Goal: Task Accomplishment & Management: Use online tool/utility

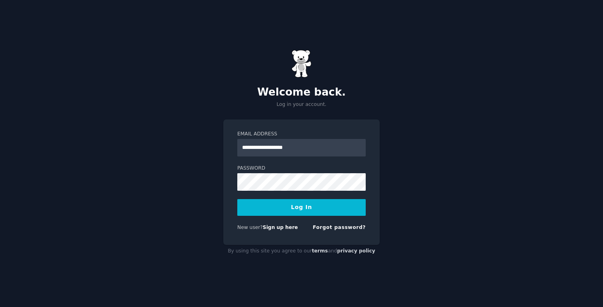
click at [316, 204] on button "Log In" at bounding box center [301, 207] width 128 height 17
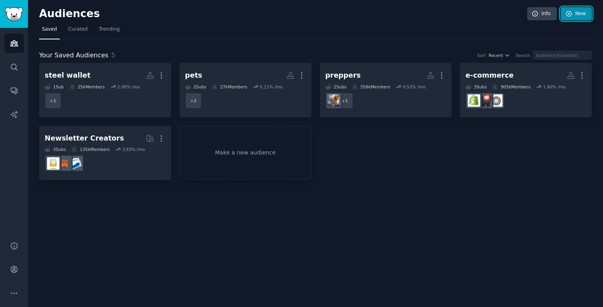
click at [581, 17] on link "New" at bounding box center [575, 14] width 31 height 14
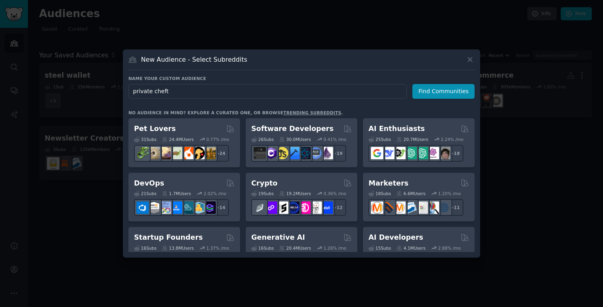
type input "private chef"
click button "Find Communities" at bounding box center [443, 91] width 62 height 15
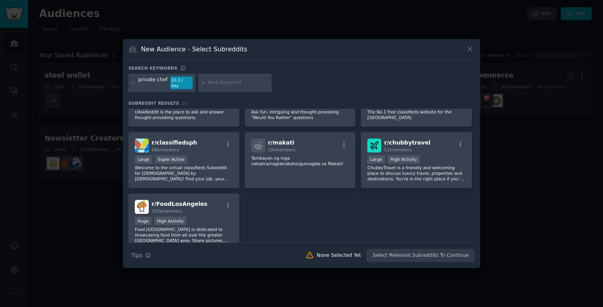
scroll to position [215, 0]
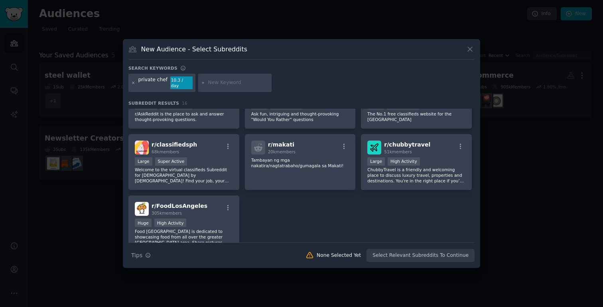
click at [134, 83] on icon at bounding box center [133, 83] width 4 height 4
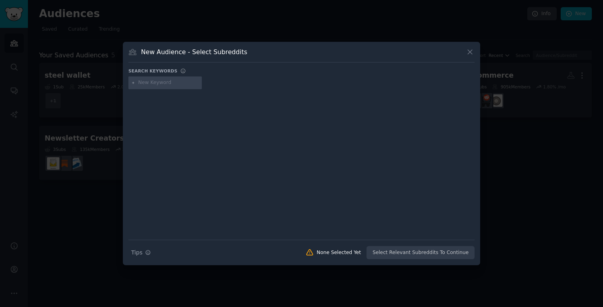
click at [149, 82] on input "text" at bounding box center [168, 82] width 61 height 7
type input "robotic chef"
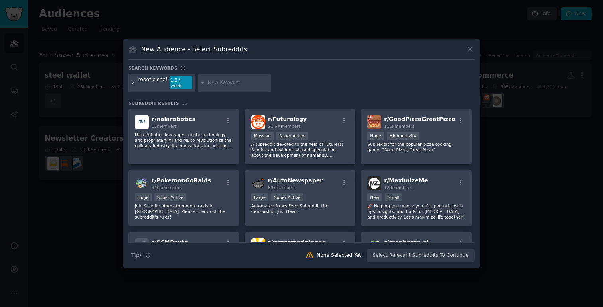
click at [132, 82] on icon at bounding box center [133, 83] width 4 height 4
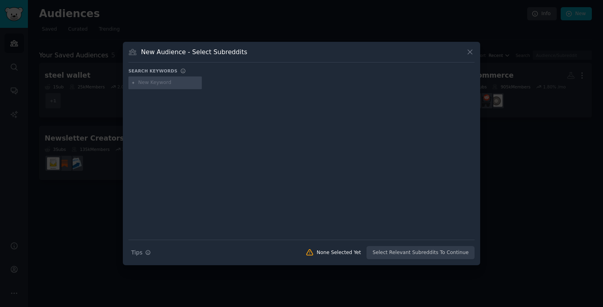
click at [149, 85] on input "text" at bounding box center [168, 82] width 61 height 7
type input "executives"
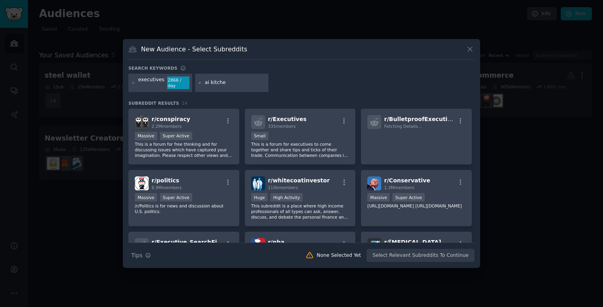
type input "ai kitchen"
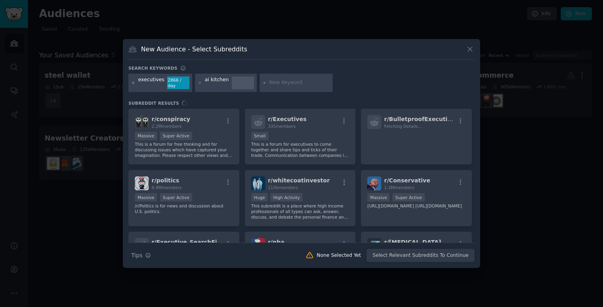
click at [133, 83] on icon at bounding box center [133, 83] width 4 height 4
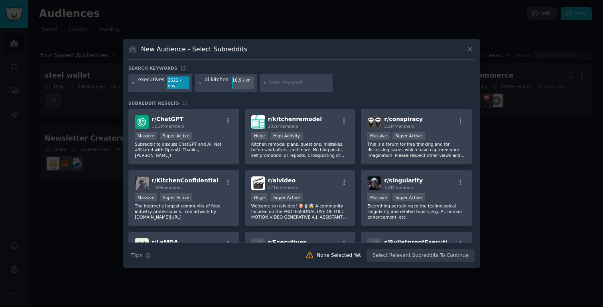
click at [135, 84] on icon at bounding box center [133, 83] width 4 height 4
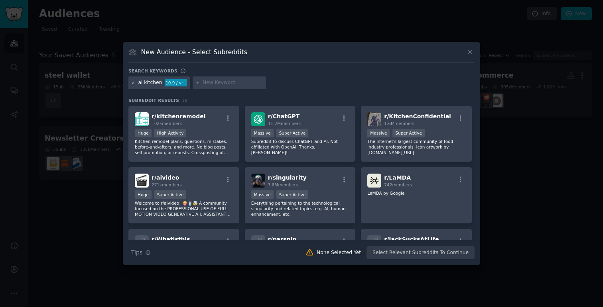
click at [134, 82] on icon at bounding box center [133, 83] width 4 height 4
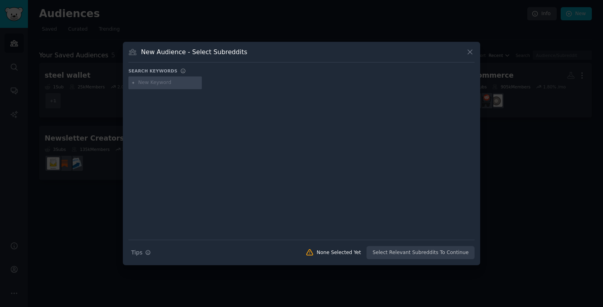
click at [143, 82] on input "text" at bounding box center [168, 82] width 61 height 7
paste input "private chef"
type input ""private chef""
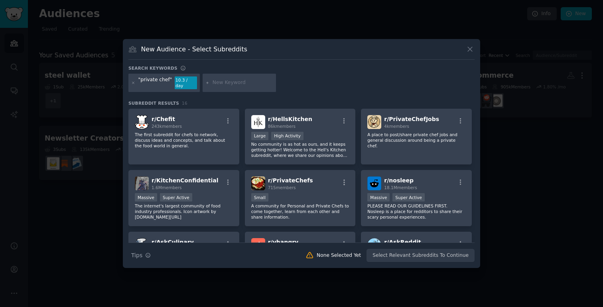
paste input "“luxury kitchen”"
type input "“luxury kitchen”"
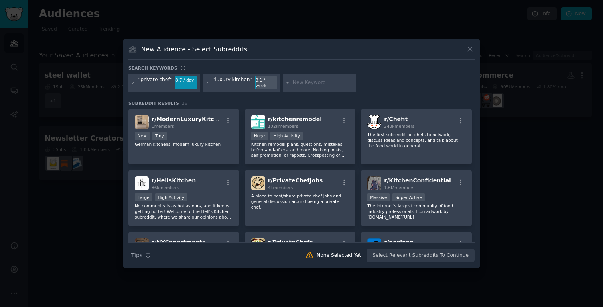
paste input "“high-end appliances”"
type input "“high-end appliances”"
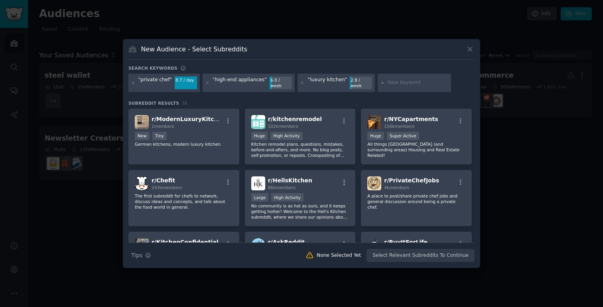
paste input "“smart kitchen”"
type input "“smart kitchen”"
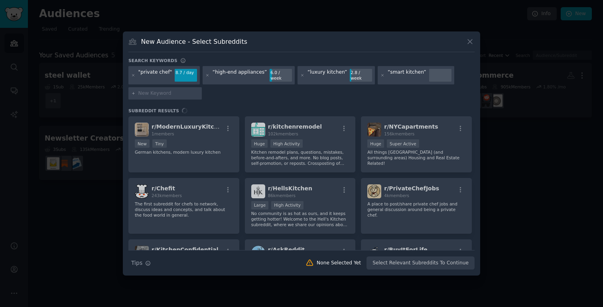
paste input "“meal prep service”"
type input "“meal prep service”"
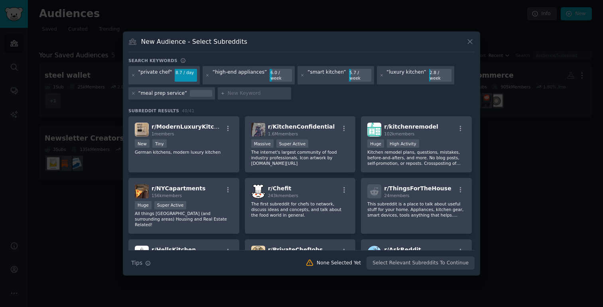
paste input "“luxury meal prep”"
type input "“luxury meal prep”"
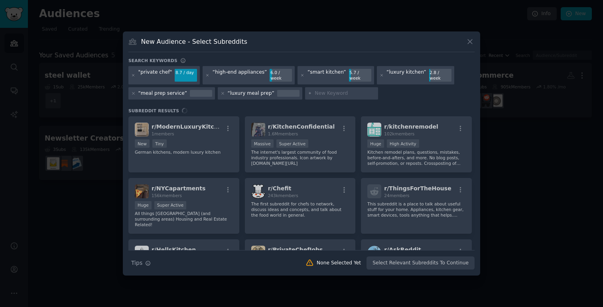
paste input "“fine dining at home”"
type input "“fine dining at home”"
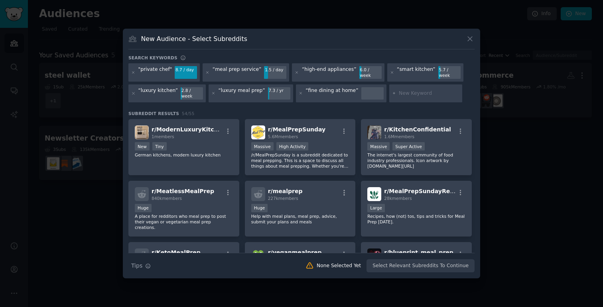
paste input "“cooking for guests”"
type input "“cooking for guests”"
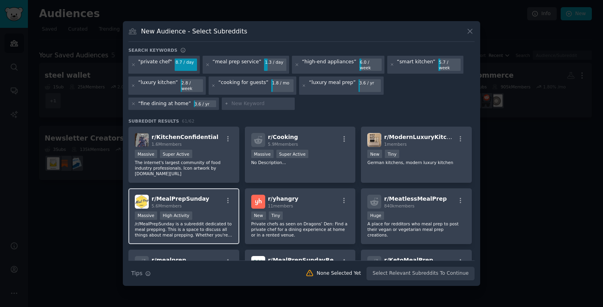
scroll to position [8, 0]
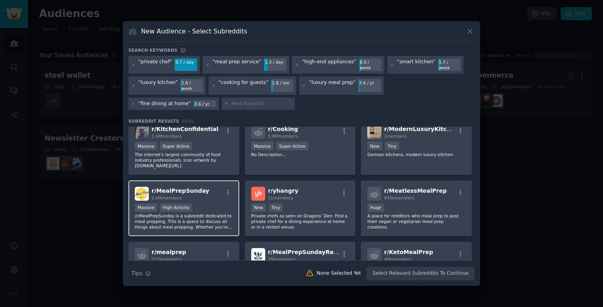
click at [212, 221] on p "/r/MealPrepSunday is a subreddit dedicated to meal prepping. This is a space to…" at bounding box center [184, 221] width 98 height 17
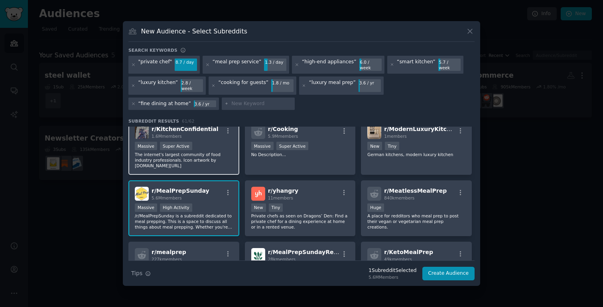
click at [215, 168] on div "r/ KitchenConfidential 1.6M members >= 95th percentile for submissions / day Ma…" at bounding box center [183, 147] width 111 height 56
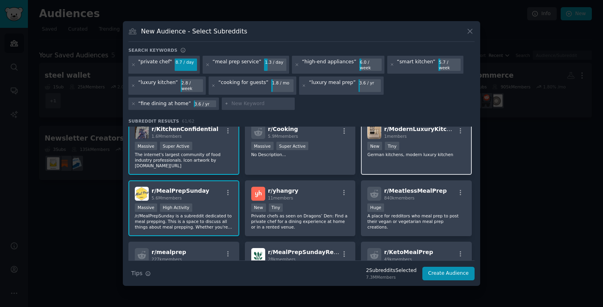
click at [411, 152] on p "German kitchens, modern luxury kitchen" at bounding box center [416, 155] width 98 height 6
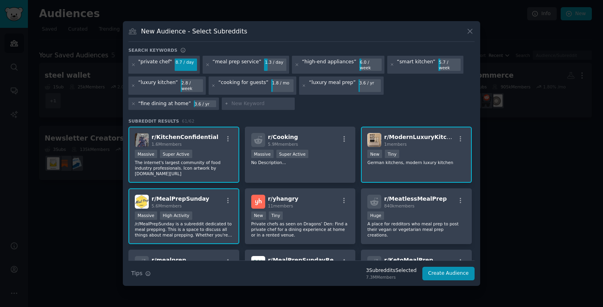
click at [411, 150] on div "< 100 members New Tiny" at bounding box center [416, 155] width 98 height 10
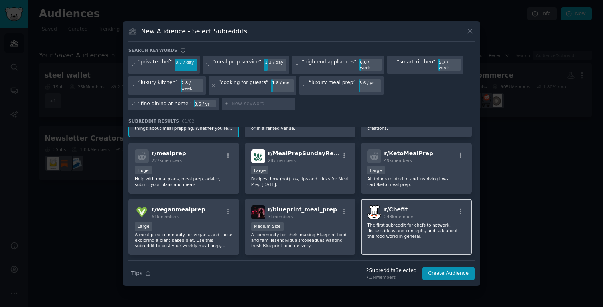
scroll to position [106, 0]
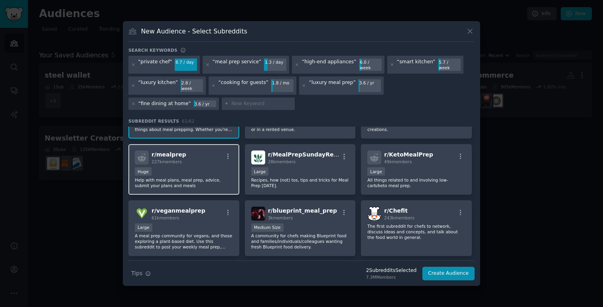
click at [198, 179] on p "Help with meal plans, meal prep, advice, submit your plans and meals" at bounding box center [184, 182] width 98 height 11
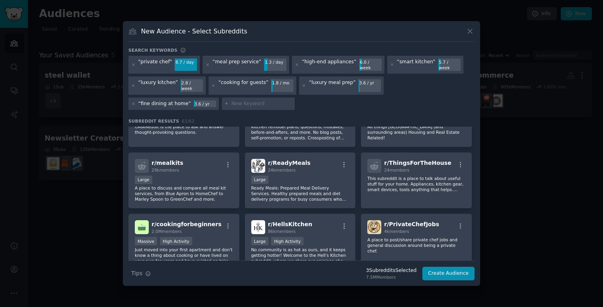
scroll to position [292, 0]
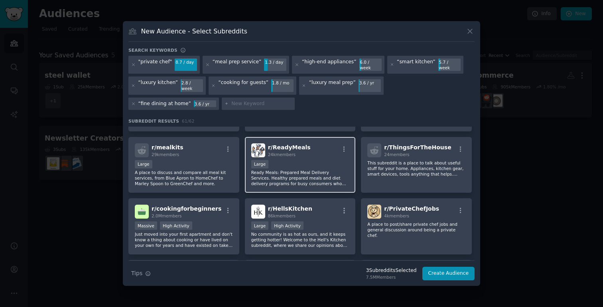
click at [309, 160] on div "Large" at bounding box center [300, 165] width 98 height 10
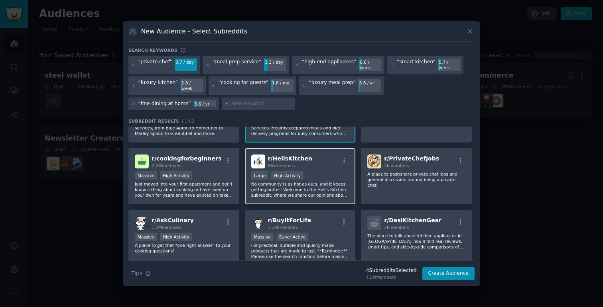
scroll to position [350, 0]
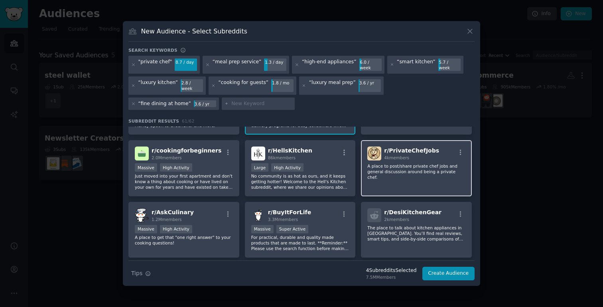
click at [391, 169] on div "r/ PrivateChefJobs 4k members A place to post/share private chef jobs and gener…" at bounding box center [416, 168] width 111 height 56
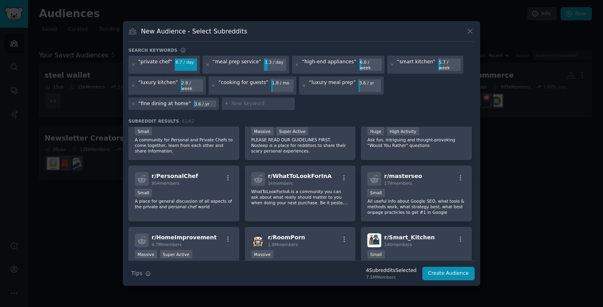
scroll to position [657, 0]
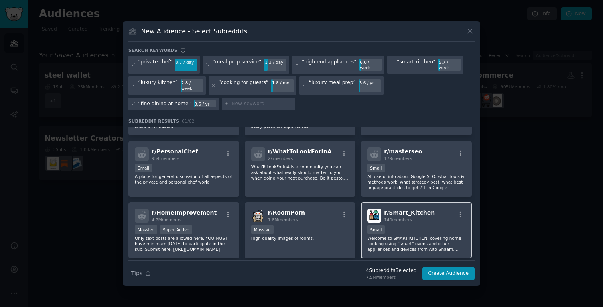
click at [420, 236] on p "Welcome to SMART KITCHEN, covering home cooking using "smart" ovens and other a…" at bounding box center [416, 244] width 98 height 17
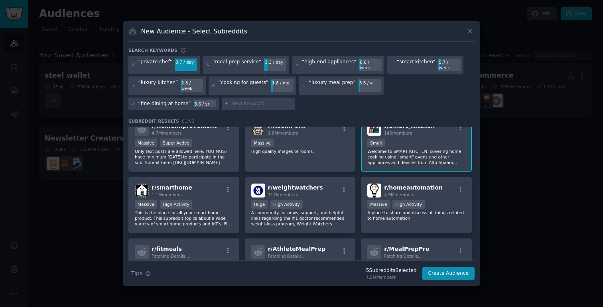
scroll to position [759, 0]
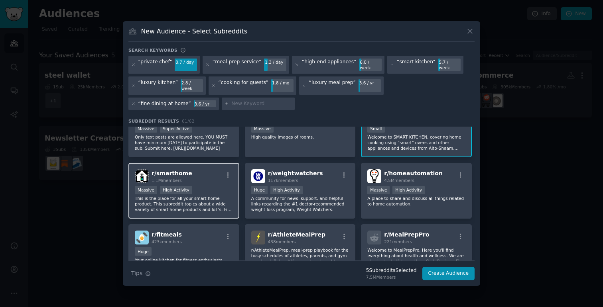
click at [218, 170] on div "r/ smarthome 1.1M members" at bounding box center [184, 176] width 98 height 14
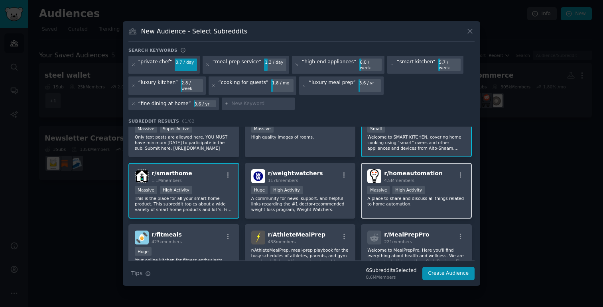
click at [408, 196] on p "A place to share and discuss all things related to home automation." at bounding box center [416, 201] width 98 height 11
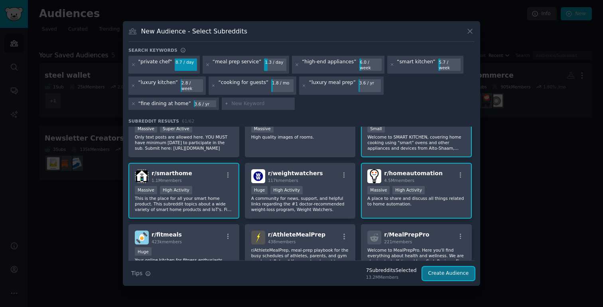
click at [449, 267] on button "Create Audience" at bounding box center [448, 274] width 53 height 14
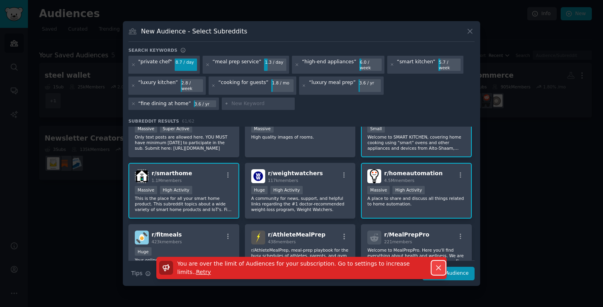
click at [436, 261] on button "Dismiss" at bounding box center [438, 268] width 14 height 14
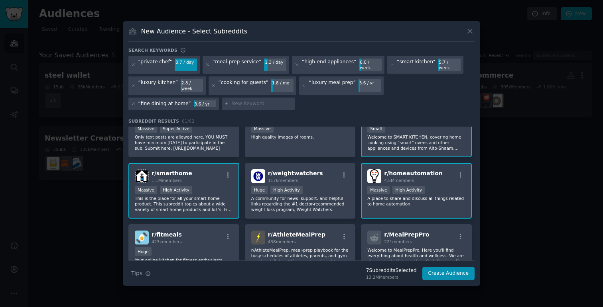
scroll to position [758, 0]
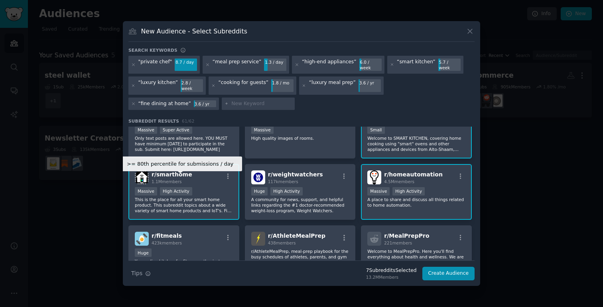
click at [197, 188] on div ">= 80th percentile for submissions / day Massive High Activity" at bounding box center [184, 192] width 98 height 10
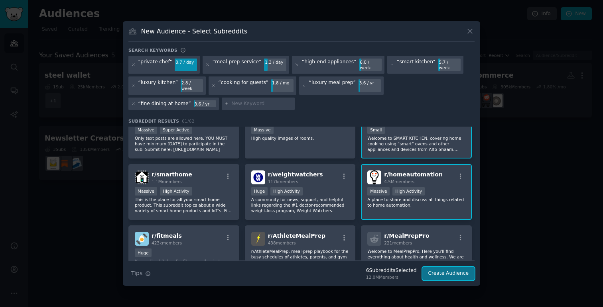
click at [442, 269] on button "Create Audience" at bounding box center [448, 274] width 53 height 14
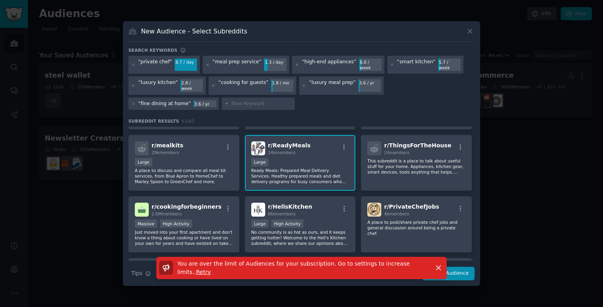
scroll to position [288, 0]
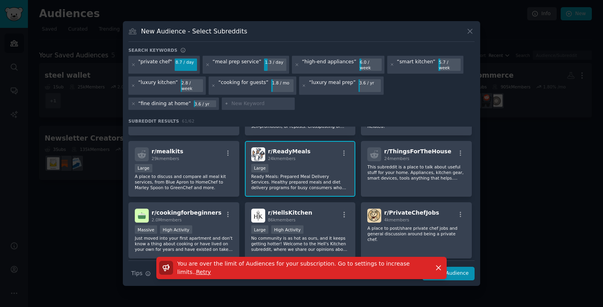
click at [291, 178] on p "Ready Meals: Prepared Meal Delivery Services. Healthy prepared meals and diet d…" at bounding box center [300, 182] width 98 height 17
click at [436, 264] on icon "button" at bounding box center [438, 268] width 8 height 8
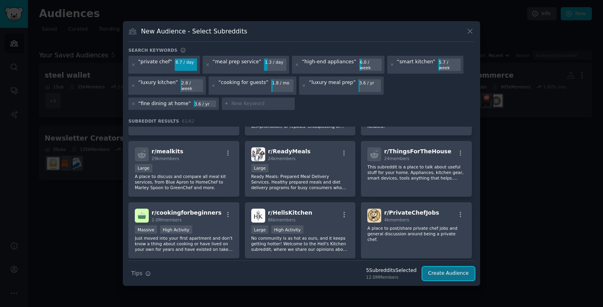
click at [445, 270] on button "Create Audience" at bounding box center [448, 274] width 53 height 14
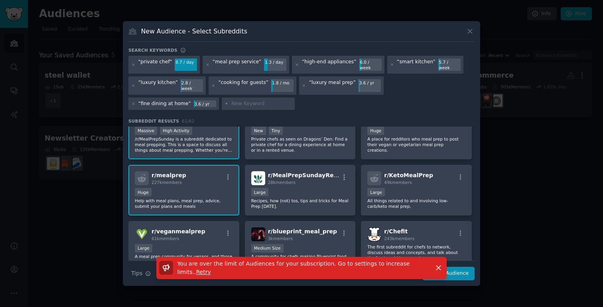
scroll to position [84, 0]
click at [208, 188] on div "Huge" at bounding box center [184, 193] width 98 height 10
click at [460, 265] on div "You are over the limit of Audiences for your subscription. Go to settings to in…" at bounding box center [301, 271] width 357 height 29
click at [434, 264] on icon "button" at bounding box center [438, 268] width 8 height 8
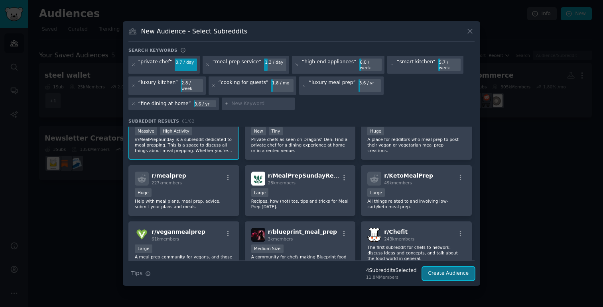
click at [449, 268] on button "Create Audience" at bounding box center [448, 274] width 53 height 14
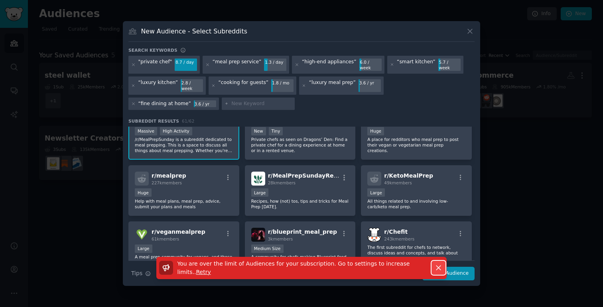
click at [435, 264] on icon "button" at bounding box center [438, 268] width 8 height 8
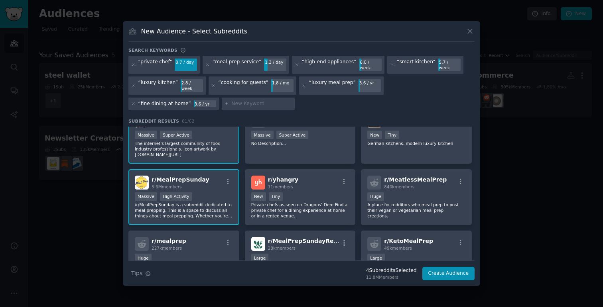
scroll to position [11, 0]
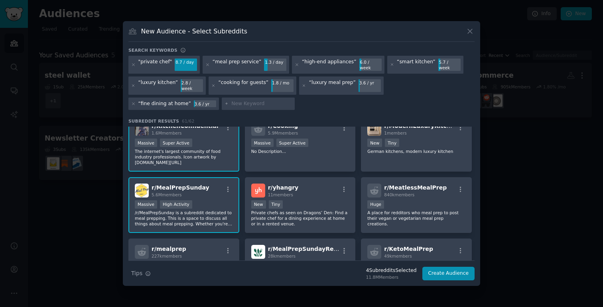
click at [227, 210] on p "/r/MealPrepSunday is a subreddit dedicated to meal prepping. This is a space to…" at bounding box center [184, 218] width 98 height 17
click at [426, 267] on button "Create Audience" at bounding box center [448, 274] width 53 height 14
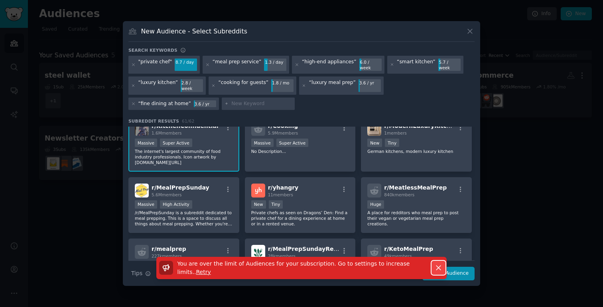
click at [436, 264] on icon "button" at bounding box center [438, 268] width 8 height 8
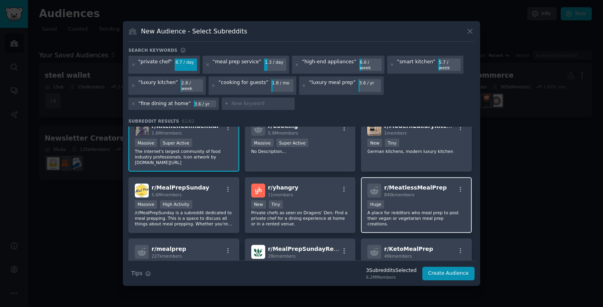
scroll to position [0, 0]
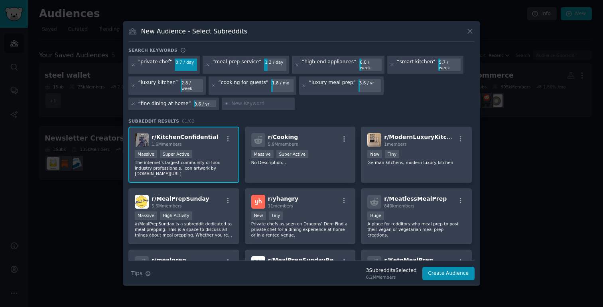
click at [227, 162] on p "The internet's largest community of food industry professionals. Icon artwork b…" at bounding box center [184, 168] width 98 height 17
click at [438, 271] on button "Create Audience" at bounding box center [448, 274] width 53 height 14
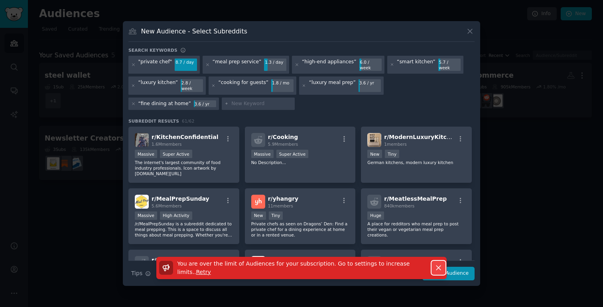
click at [435, 264] on icon "button" at bounding box center [438, 268] width 8 height 8
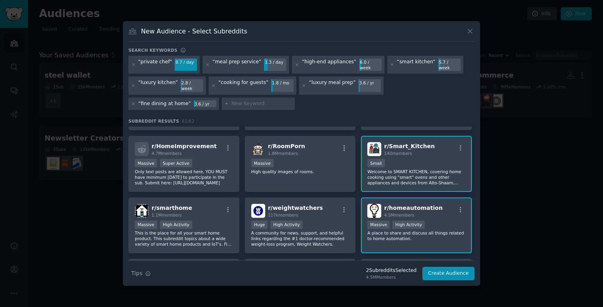
scroll to position [737, 0]
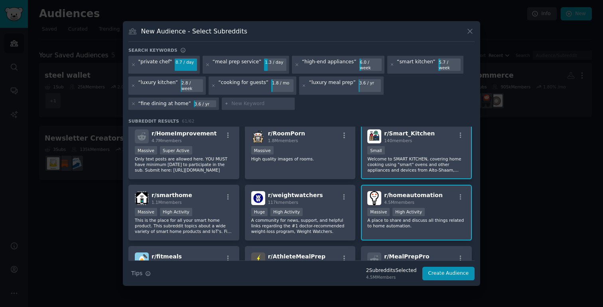
click at [393, 161] on p "Welcome to SMART KITCHEN, covering home cooking using "smart" ovens and other a…" at bounding box center [416, 164] width 98 height 17
click at [444, 268] on button "Create Audience" at bounding box center [448, 274] width 53 height 14
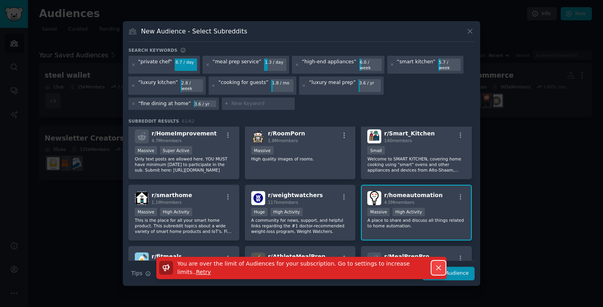
click at [438, 267] on button "Dismiss" at bounding box center [438, 268] width 14 height 14
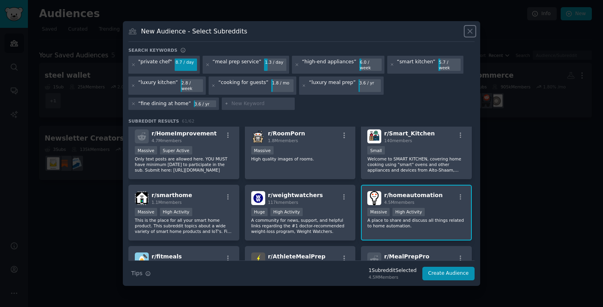
click at [468, 35] on icon at bounding box center [469, 31] width 8 height 8
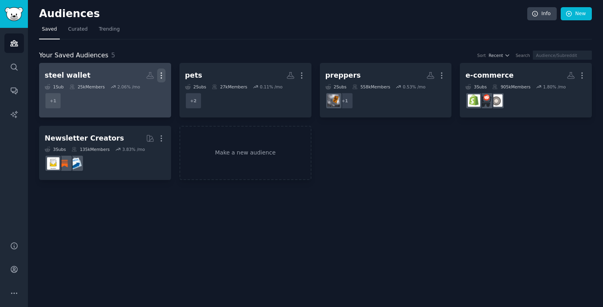
click at [161, 75] on icon "button" at bounding box center [161, 75] width 8 height 8
click at [153, 92] on div "View Delete" at bounding box center [134, 85] width 41 height 33
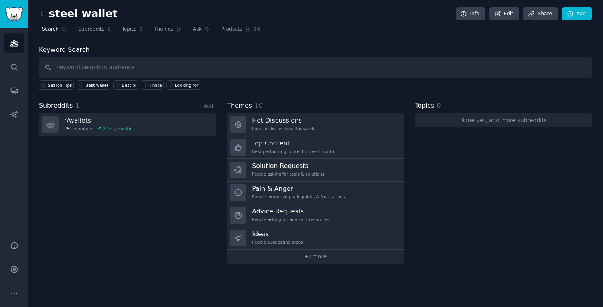
click at [37, 14] on div "steel wallet Info Edit Share Add Search Subreddits 1 Topics 0 Themes Ask Produc…" at bounding box center [315, 153] width 575 height 307
click at [41, 14] on icon at bounding box center [42, 14] width 8 height 8
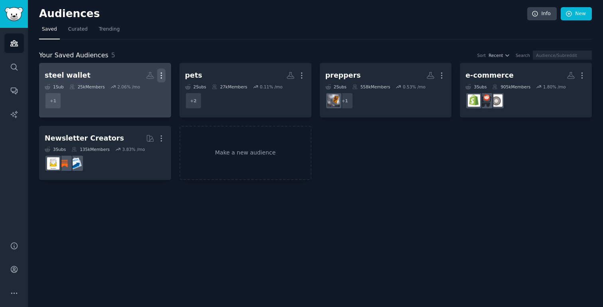
click at [163, 72] on icon "button" at bounding box center [161, 75] width 8 height 8
click at [142, 90] on p "Delete" at bounding box center [139, 92] width 18 height 8
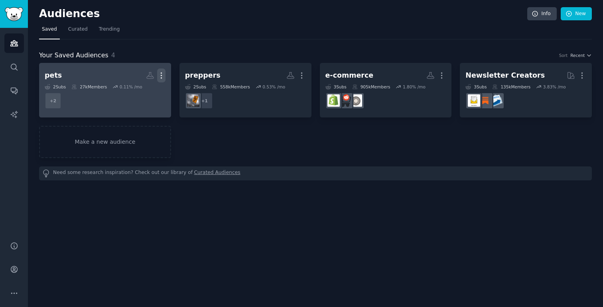
click at [162, 77] on icon "button" at bounding box center [161, 75] width 8 height 8
click at [144, 88] on p "Delete" at bounding box center [139, 92] width 18 height 8
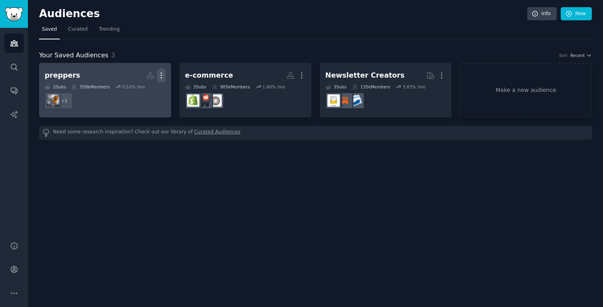
click at [161, 76] on icon "button" at bounding box center [161, 76] width 1 height 6
click at [142, 90] on p "Delete" at bounding box center [139, 92] width 18 height 8
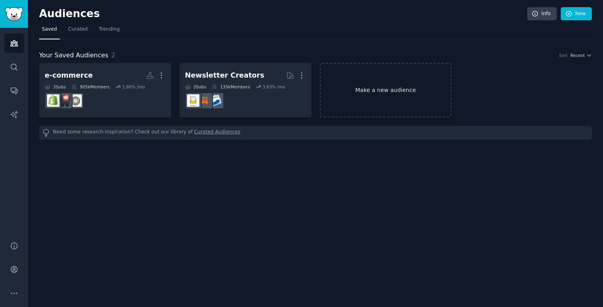
click at [366, 82] on link "Make a new audience" at bounding box center [386, 90] width 132 height 55
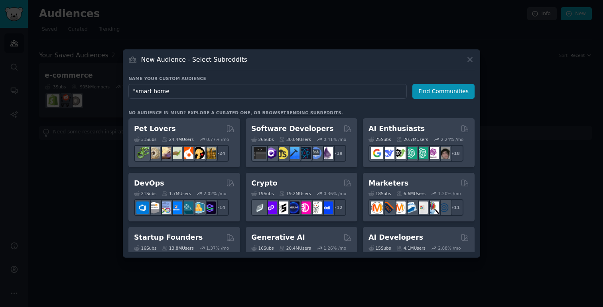
type input ""smart home""
click button "Find Communities" at bounding box center [443, 91] width 62 height 15
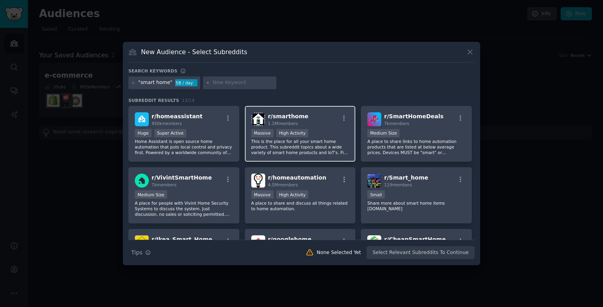
click at [288, 151] on p "This is the place for all your smart home product. This subreddit topics about …" at bounding box center [300, 147] width 98 height 17
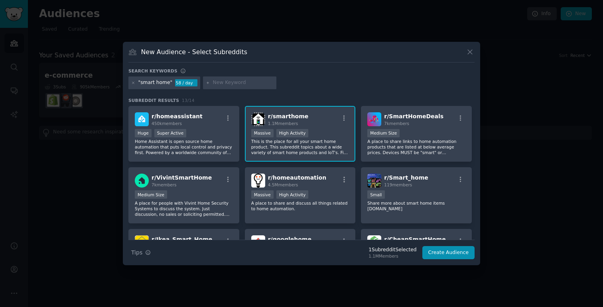
click at [212, 88] on div at bounding box center [239, 83] width 73 height 13
click at [214, 82] on input "text" at bounding box center [243, 82] width 61 height 7
type input ""private chef""
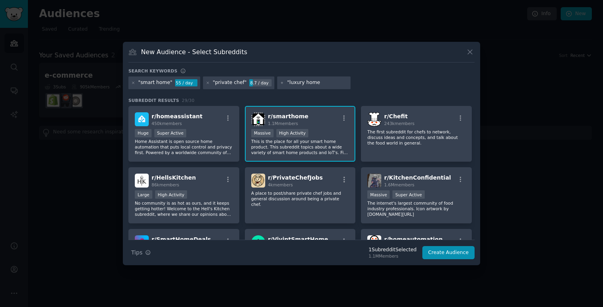
type input ""luxury home""
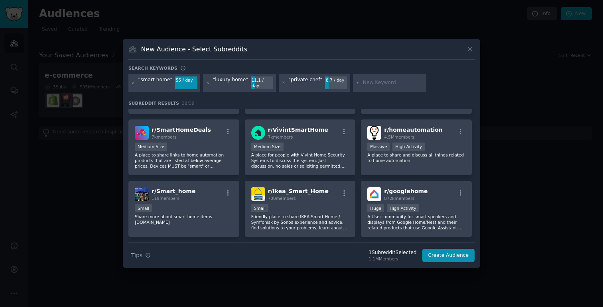
scroll to position [113, 0]
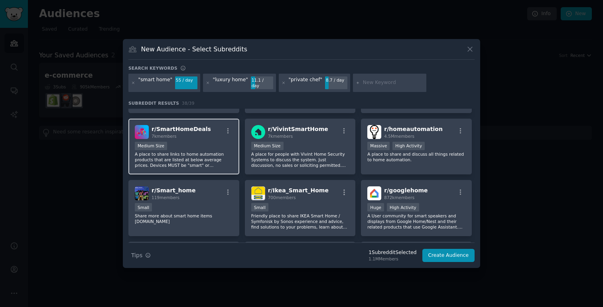
click at [190, 146] on div "Medium Size" at bounding box center [184, 147] width 98 height 10
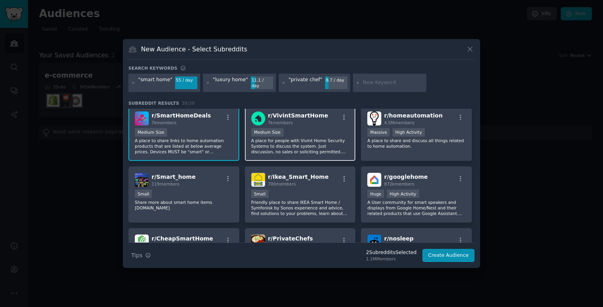
scroll to position [128, 0]
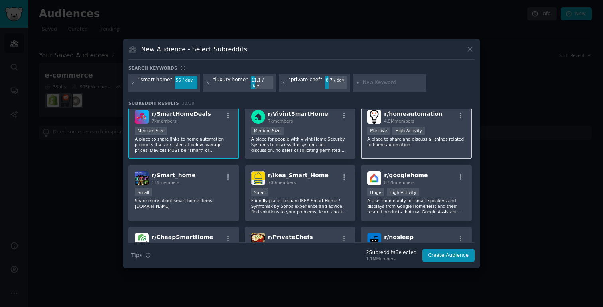
click at [381, 144] on p "A place to share and discuss all things related to home automation." at bounding box center [416, 141] width 98 height 11
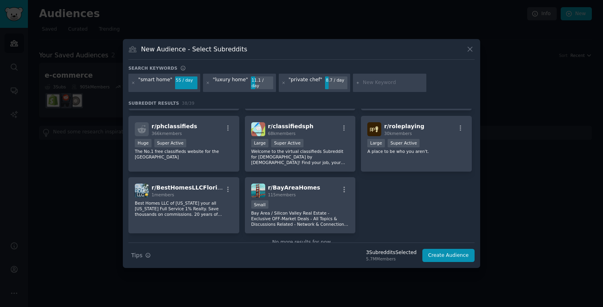
scroll to position [657, 0]
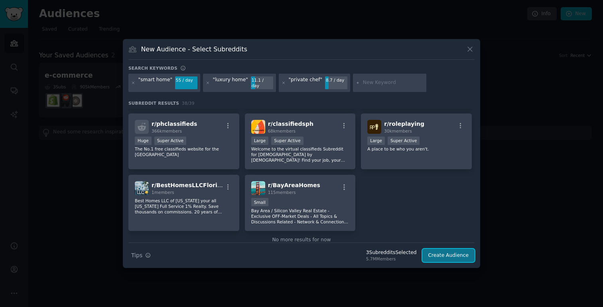
click at [448, 253] on button "Create Audience" at bounding box center [448, 256] width 53 height 14
